Goal: Task Accomplishment & Management: Use online tool/utility

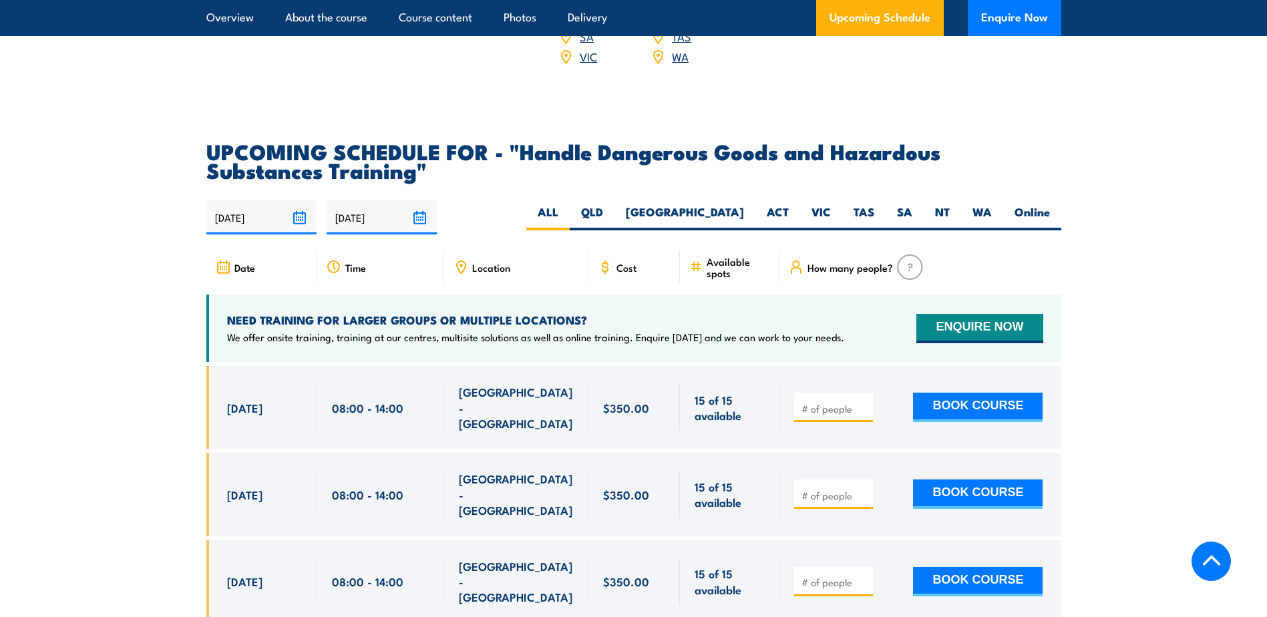
scroll to position [2004, 0]
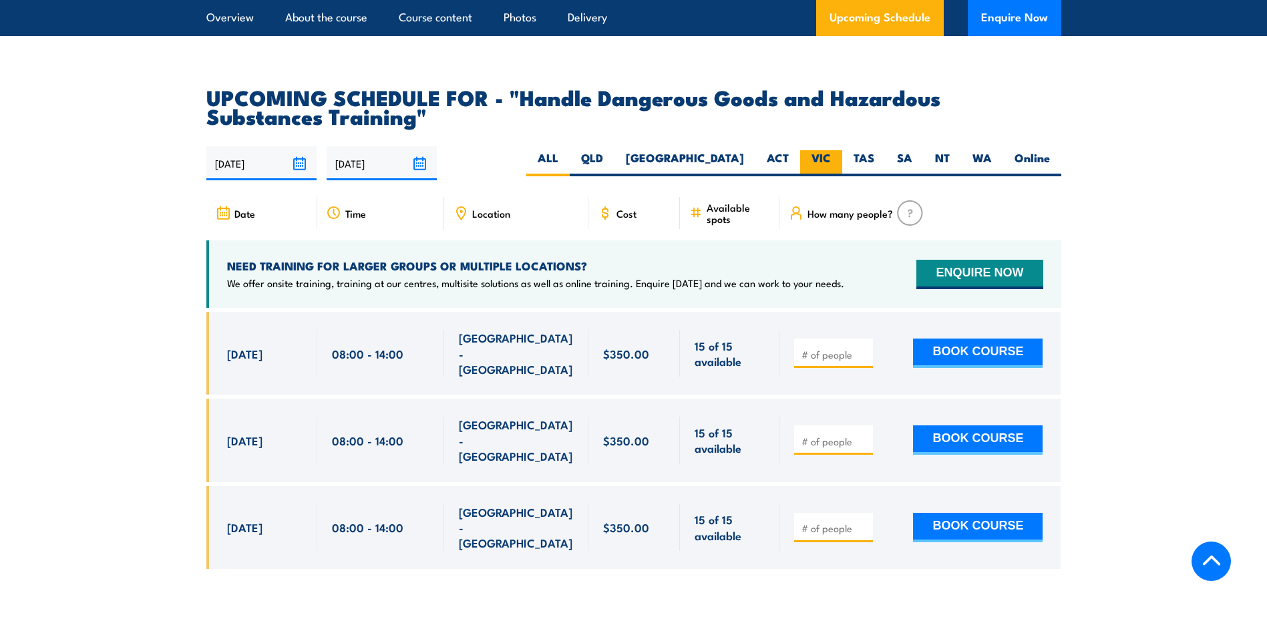
click at [806, 174] on label "VIC" at bounding box center [821, 163] width 42 height 26
click at [831, 159] on input "VIC" at bounding box center [835, 154] width 9 height 9
radio input "true"
